Goal: Task Accomplishment & Management: Use online tool/utility

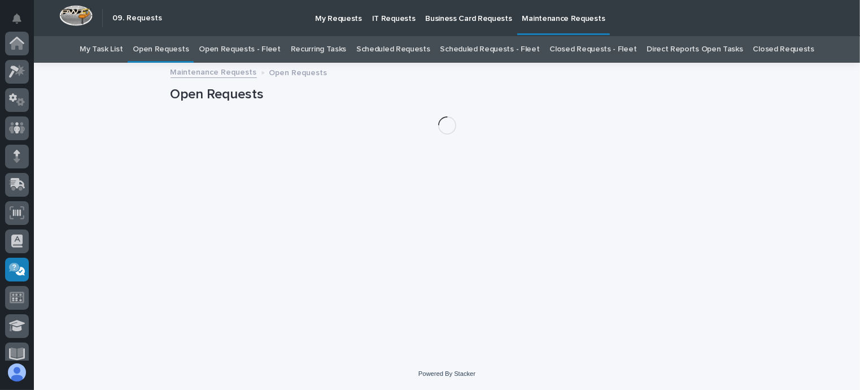
scroll to position [226, 0]
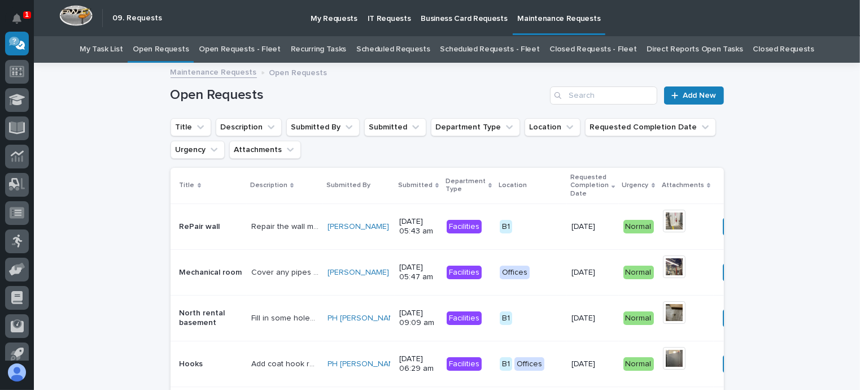
click at [259, 47] on link "Open Requests - Fleet" at bounding box center [240, 49] width 82 height 27
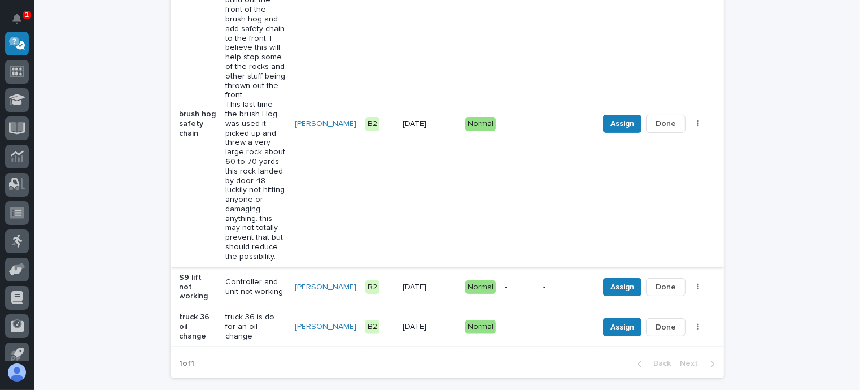
scroll to position [224, 0]
click at [616, 320] on span "Assign" at bounding box center [622, 327] width 24 height 14
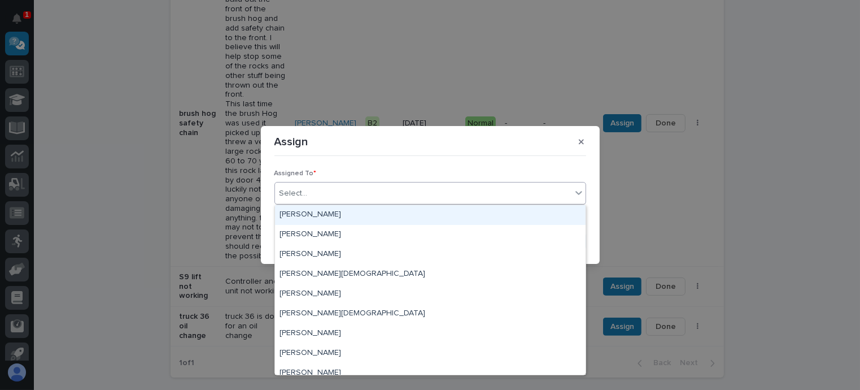
click at [300, 194] on div "Select..." at bounding box center [293, 193] width 28 height 12
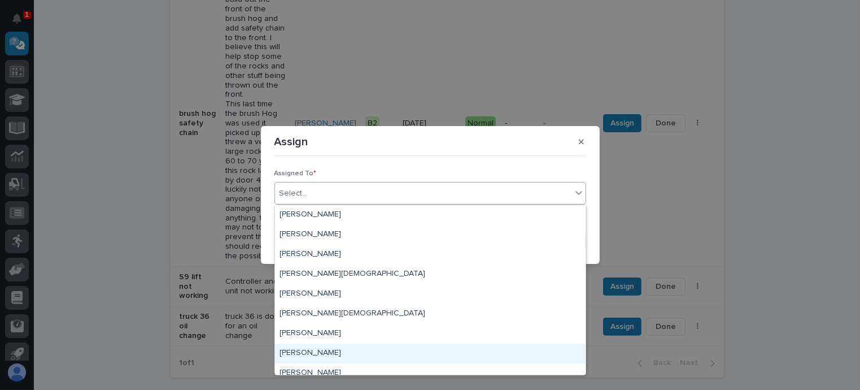
click at [290, 348] on div "[PERSON_NAME]" at bounding box center [430, 353] width 310 height 20
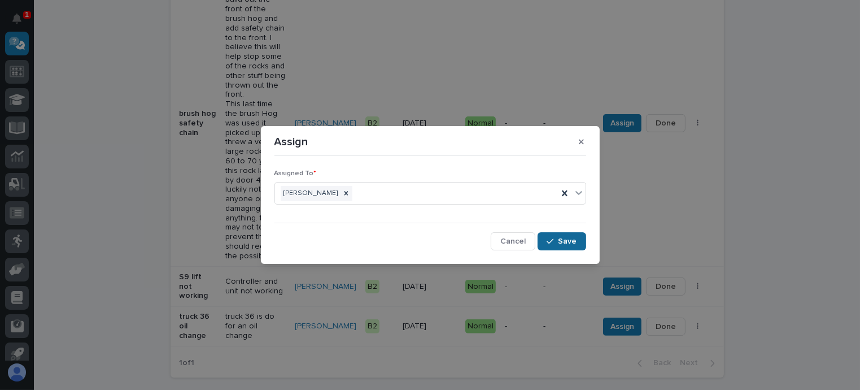
click at [569, 244] on span "Save" at bounding box center [567, 241] width 19 height 10
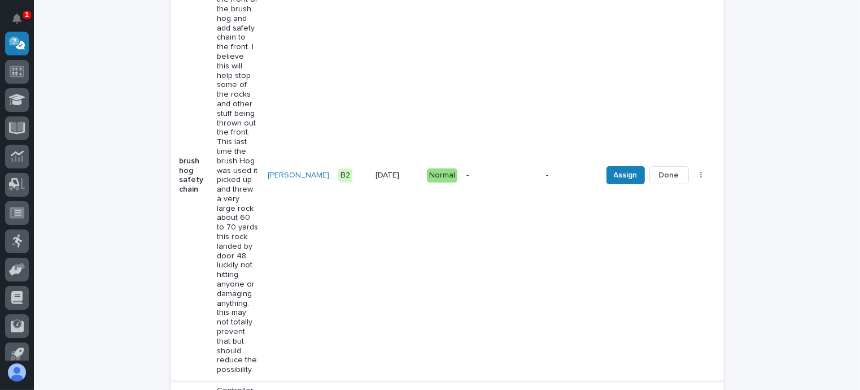
scroll to position [308, 0]
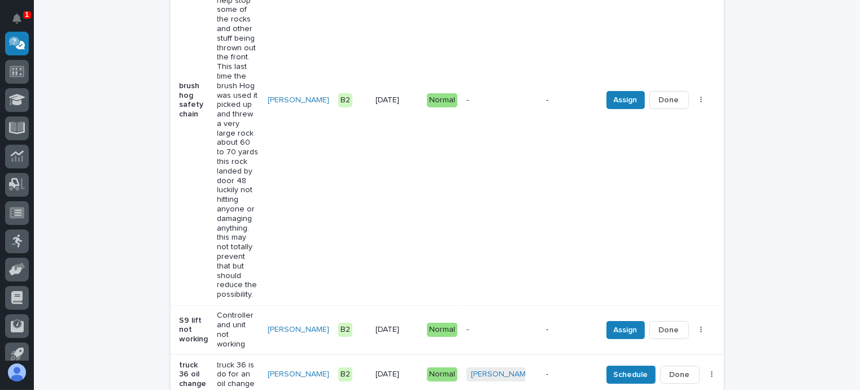
click at [670, 367] on span "Done" at bounding box center [680, 374] width 20 height 14
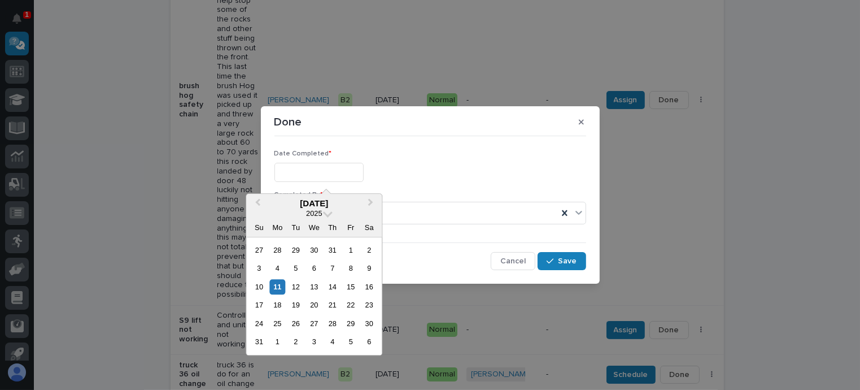
click at [296, 173] on input "text" at bounding box center [318, 173] width 89 height 20
click at [285, 286] on div "11" at bounding box center [277, 286] width 15 height 15
type input "**********"
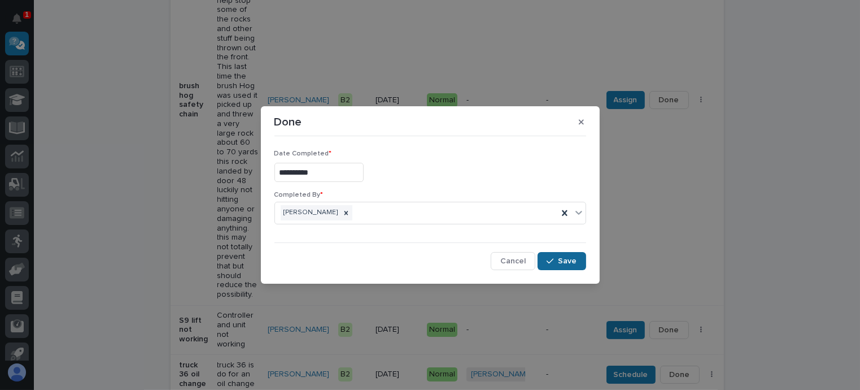
click at [562, 256] on span "Save" at bounding box center [567, 261] width 19 height 10
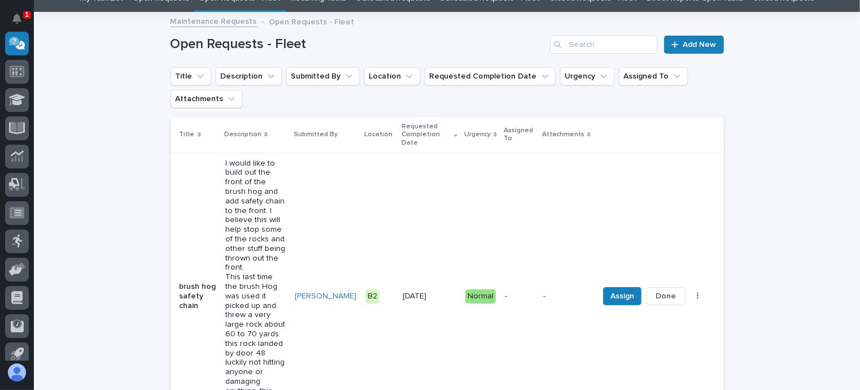
scroll to position [24, 0]
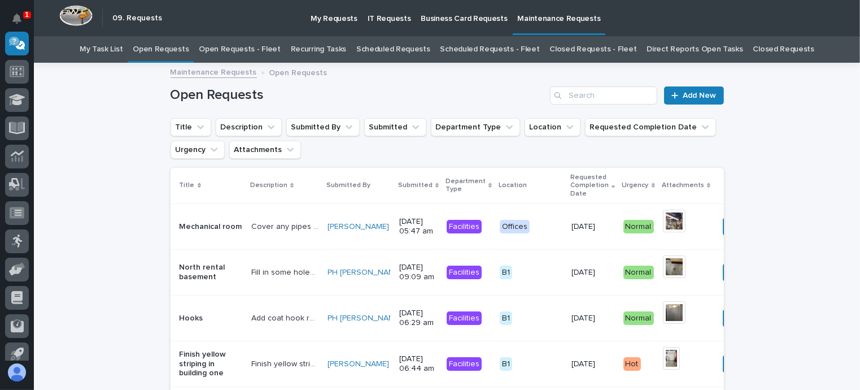
scroll to position [36, 0]
